Goal: Task Accomplishment & Management: Complete application form

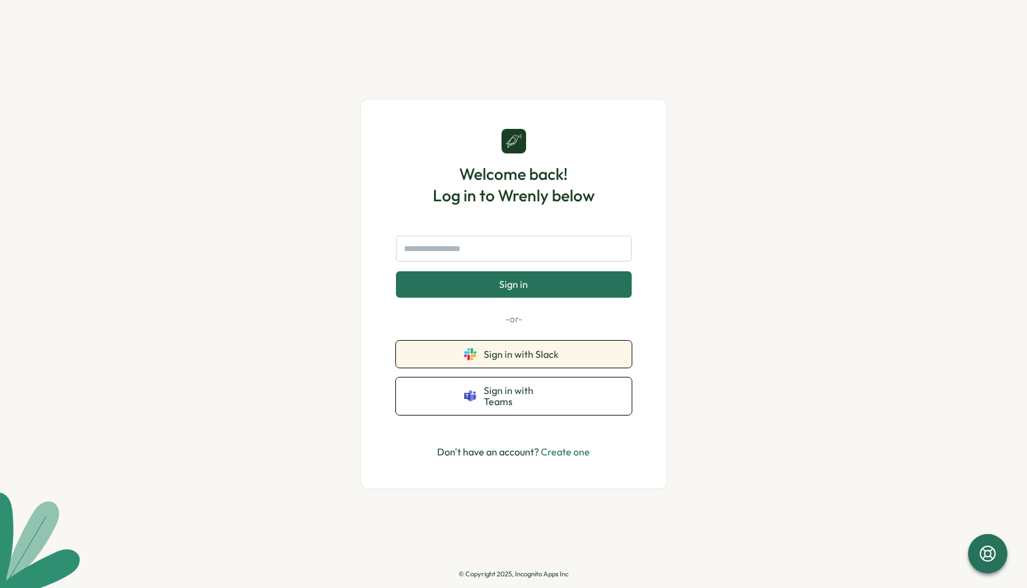
click at [514, 357] on span "Sign in with Slack" at bounding box center [524, 354] width 80 height 11
